Goal: Task Accomplishment & Management: Complete application form

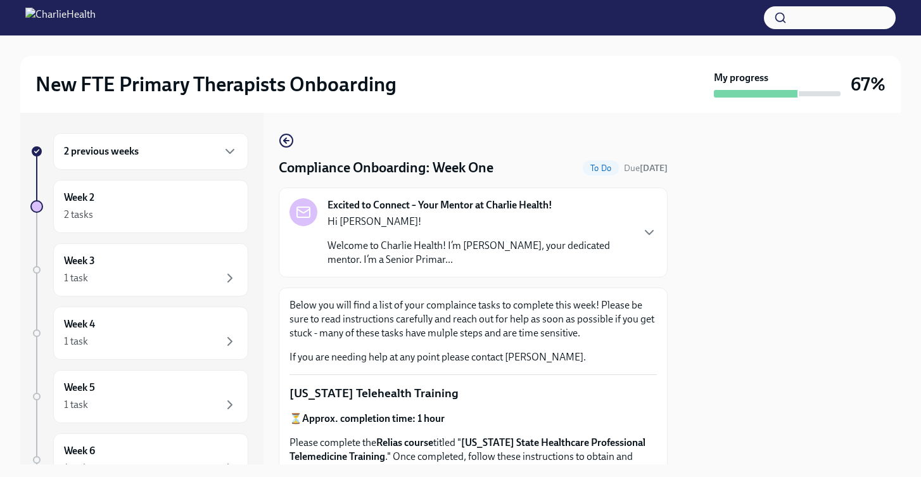
scroll to position [1901, 0]
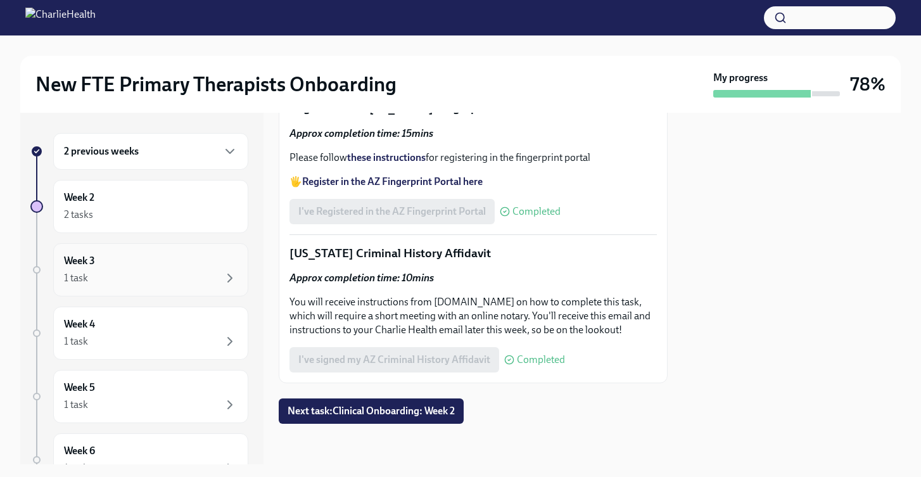
click at [148, 269] on div "Week 3 1 task" at bounding box center [151, 270] width 174 height 32
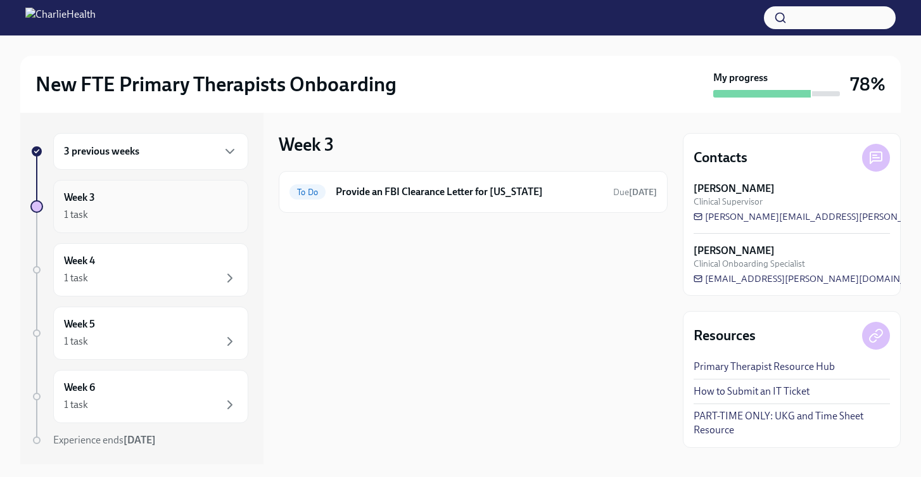
click at [156, 215] on div "1 task" at bounding box center [151, 214] width 174 height 15
click at [399, 187] on h6 "Provide an FBI Clearance Letter for [US_STATE]" at bounding box center [469, 192] width 267 height 14
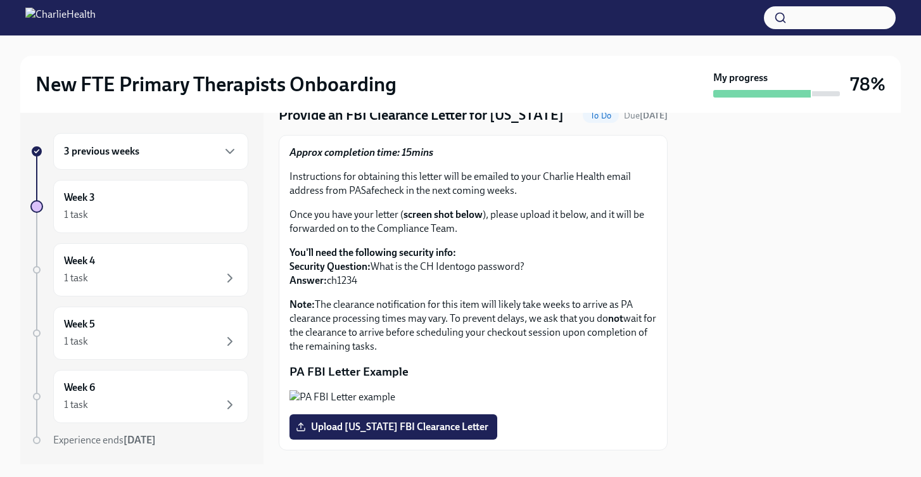
scroll to position [60, 0]
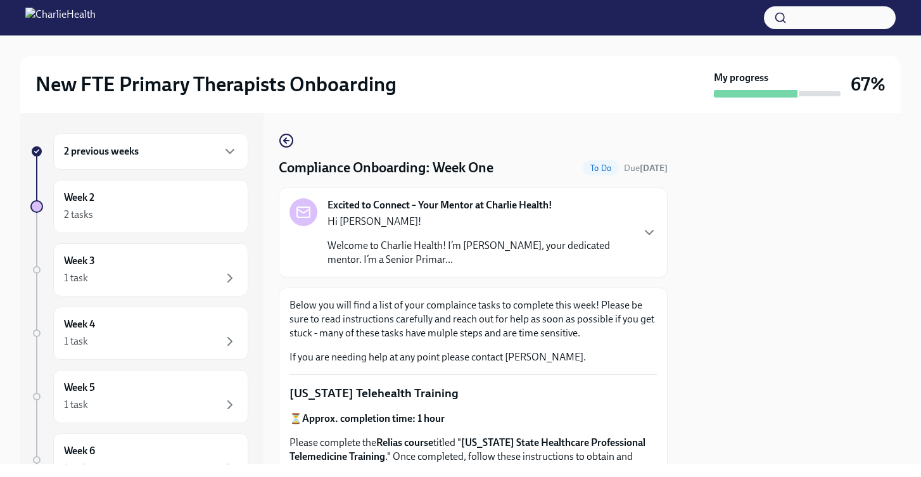
scroll to position [1852, 0]
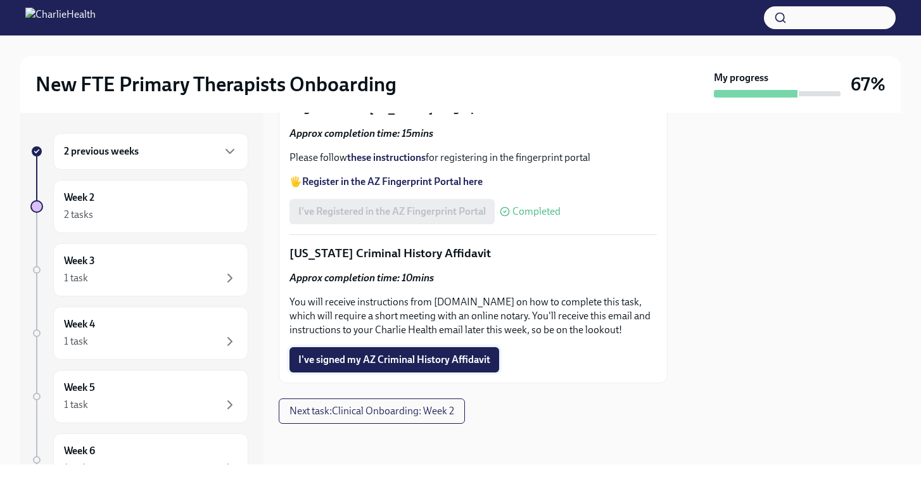
click at [406, 366] on span "I've signed my AZ Criminal History Affidavit" at bounding box center [394, 359] width 192 height 13
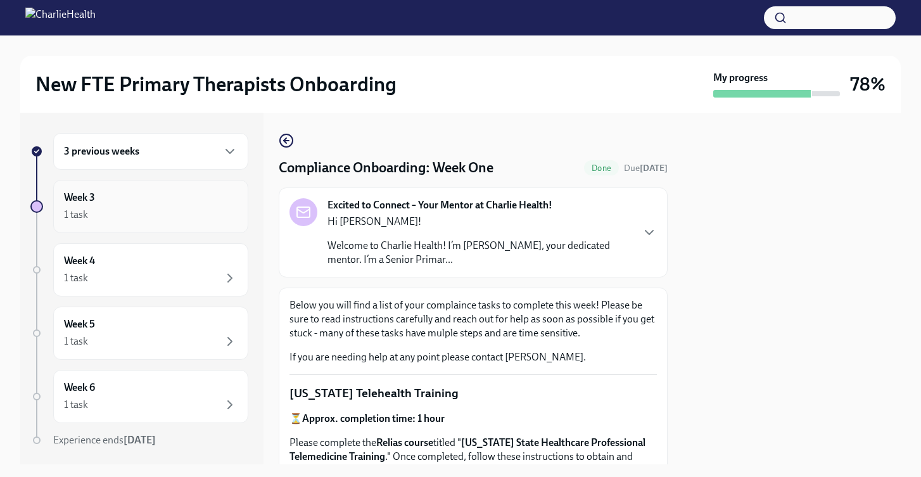
click at [148, 204] on div "Week 3 1 task" at bounding box center [151, 207] width 174 height 32
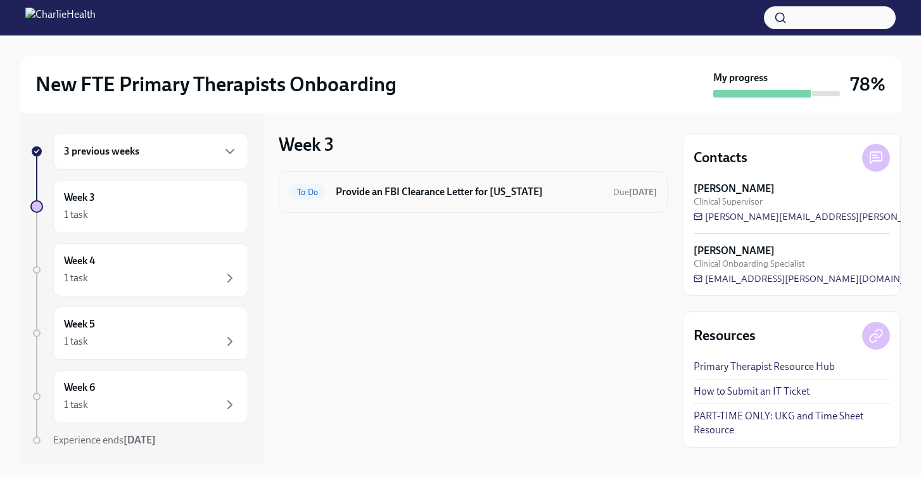
click at [442, 194] on h6 "Provide an FBI Clearance Letter for [US_STATE]" at bounding box center [469, 192] width 267 height 14
